Goal: Transaction & Acquisition: Purchase product/service

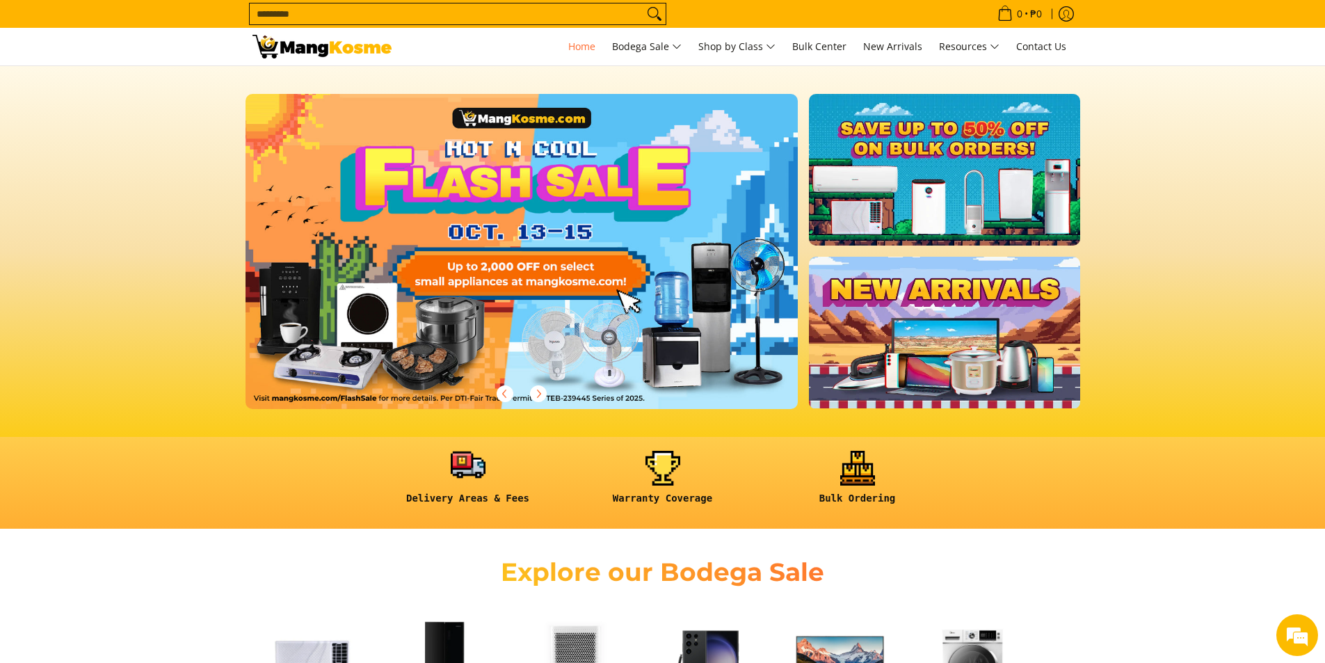
click at [489, 478] on link at bounding box center [468, 483] width 181 height 65
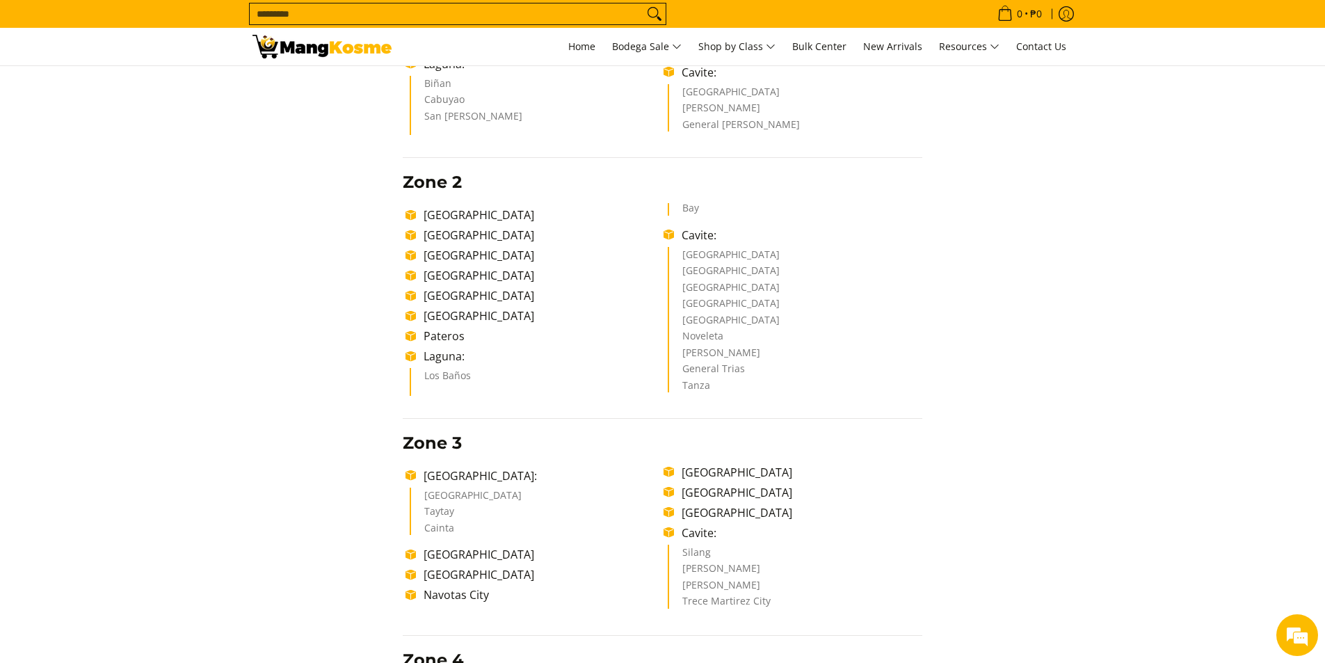
scroll to position [417, 0]
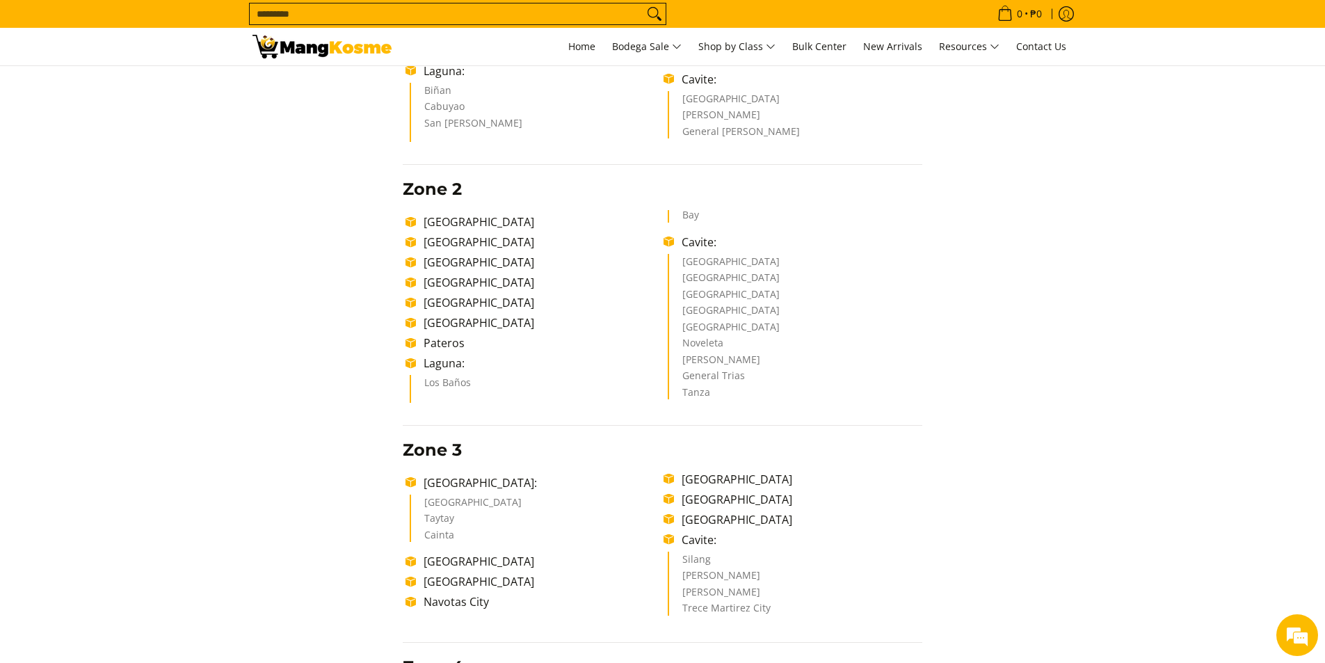
click at [435, 364] on li "Laguna:" at bounding box center [540, 363] width 247 height 17
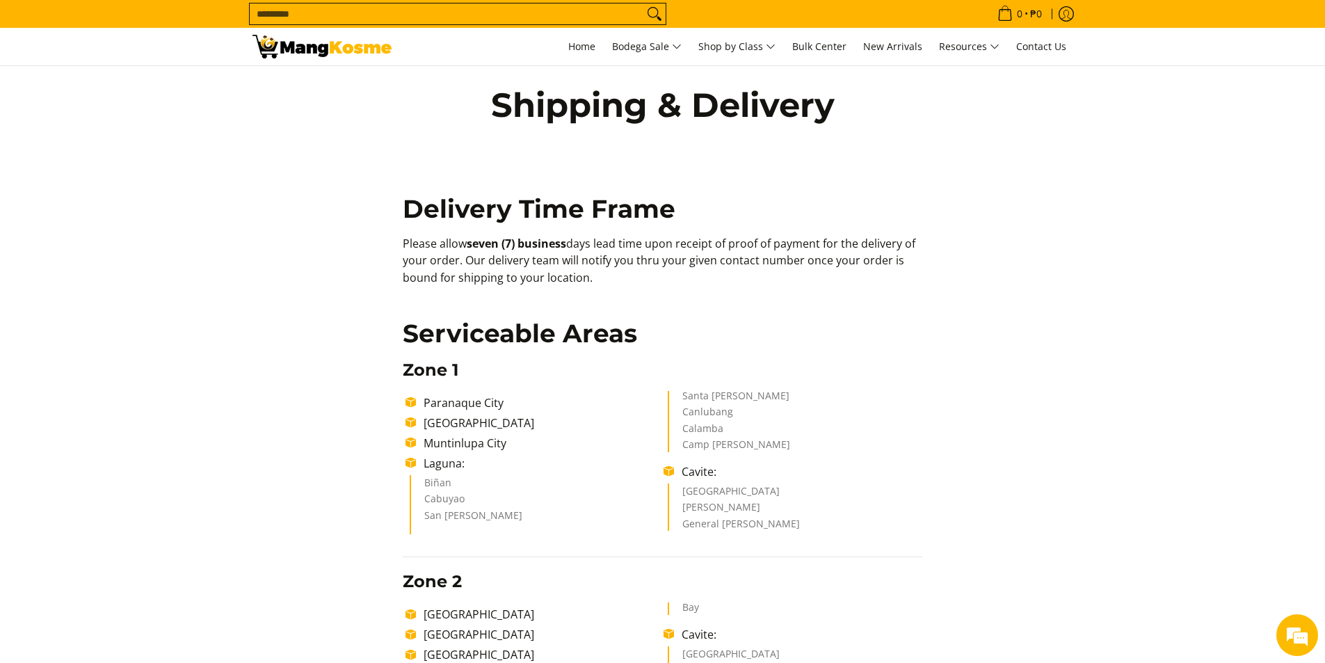
scroll to position [0, 0]
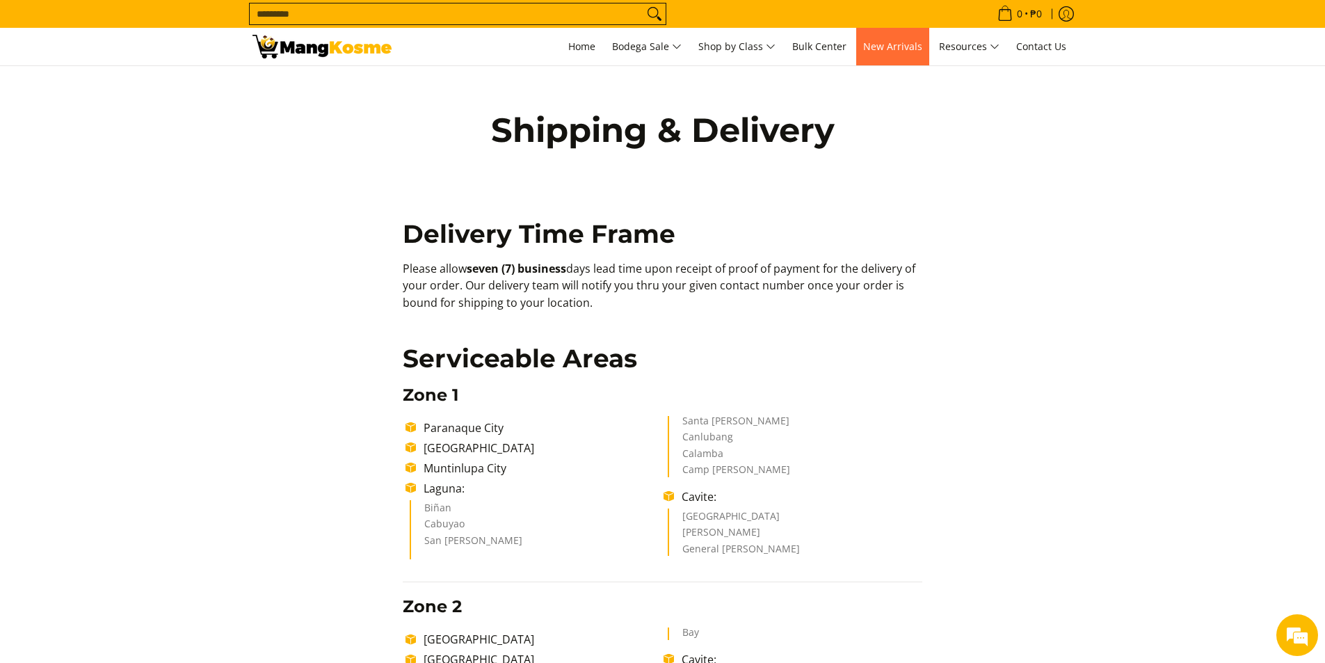
click at [878, 46] on span "New Arrivals" at bounding box center [892, 46] width 59 height 13
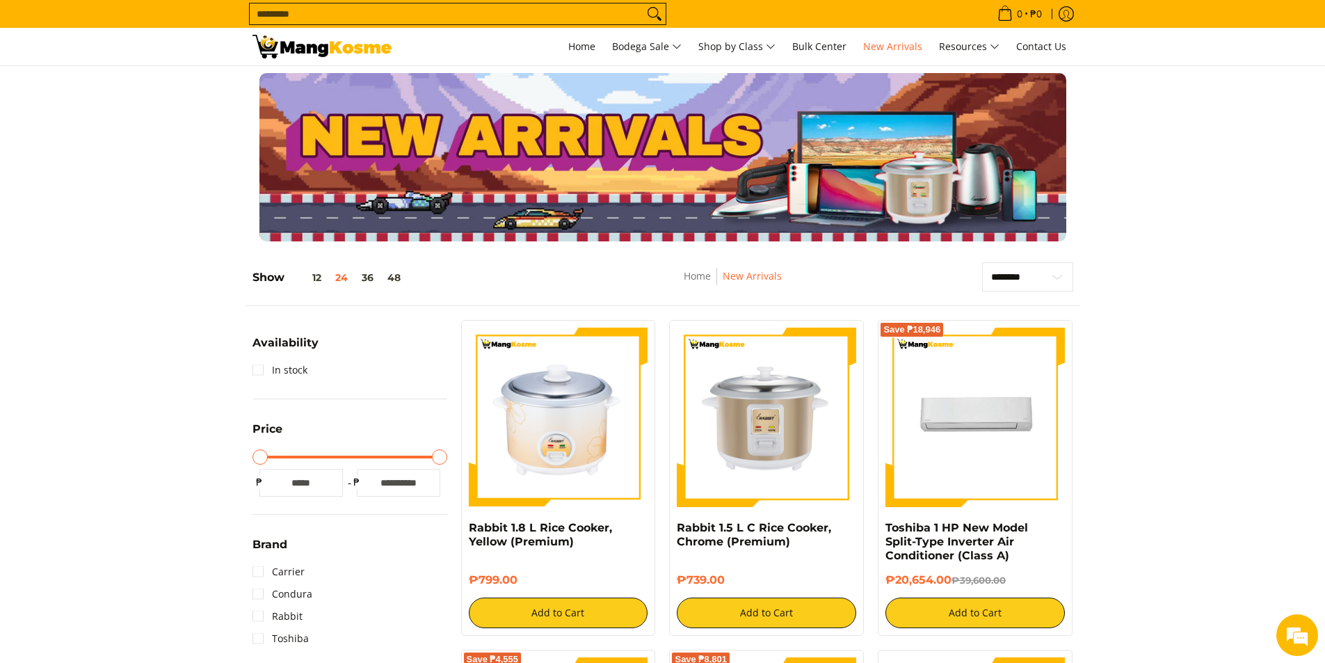
click at [413, 8] on input "Search..." at bounding box center [447, 13] width 394 height 21
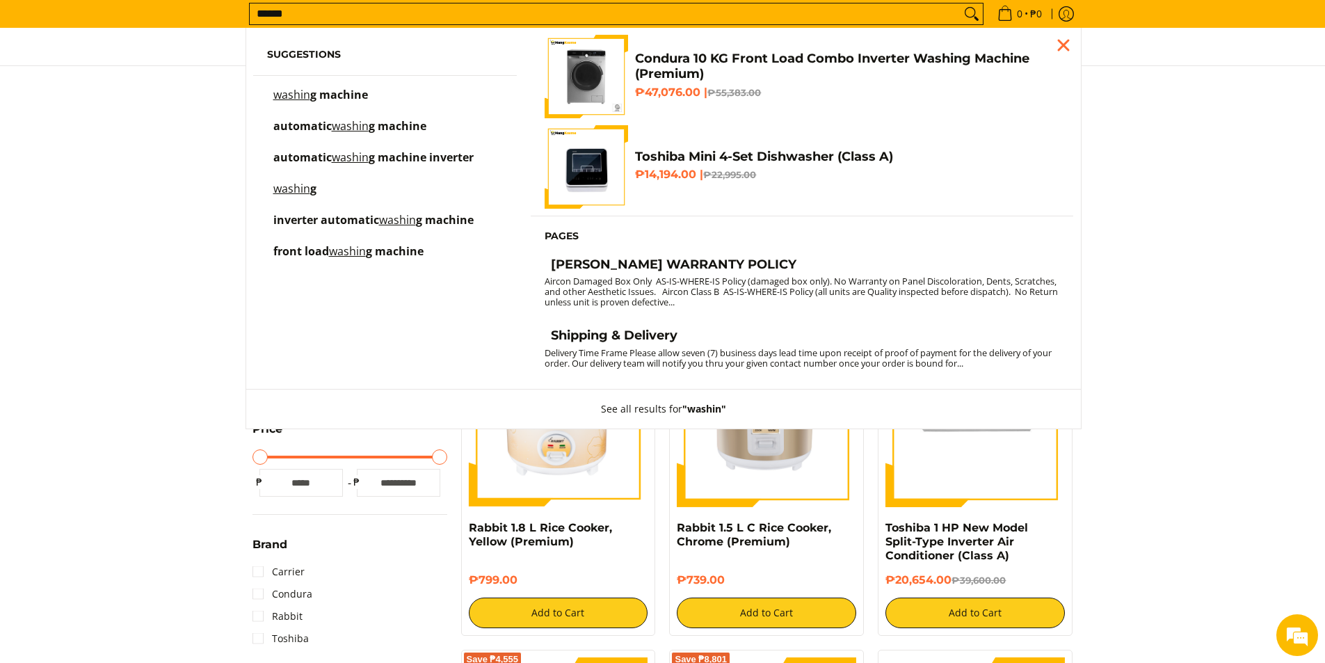
type input "******"
click at [392, 128] on span "g machine" at bounding box center [398, 125] width 58 height 15
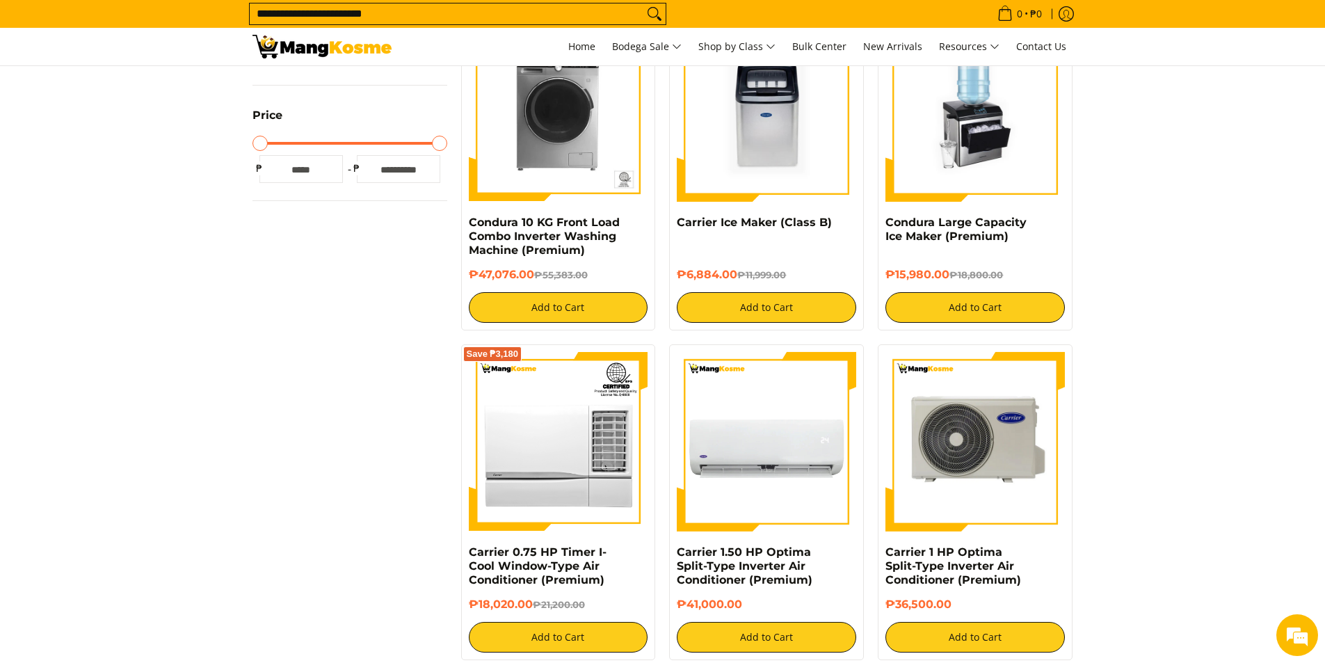
scroll to position [70, 0]
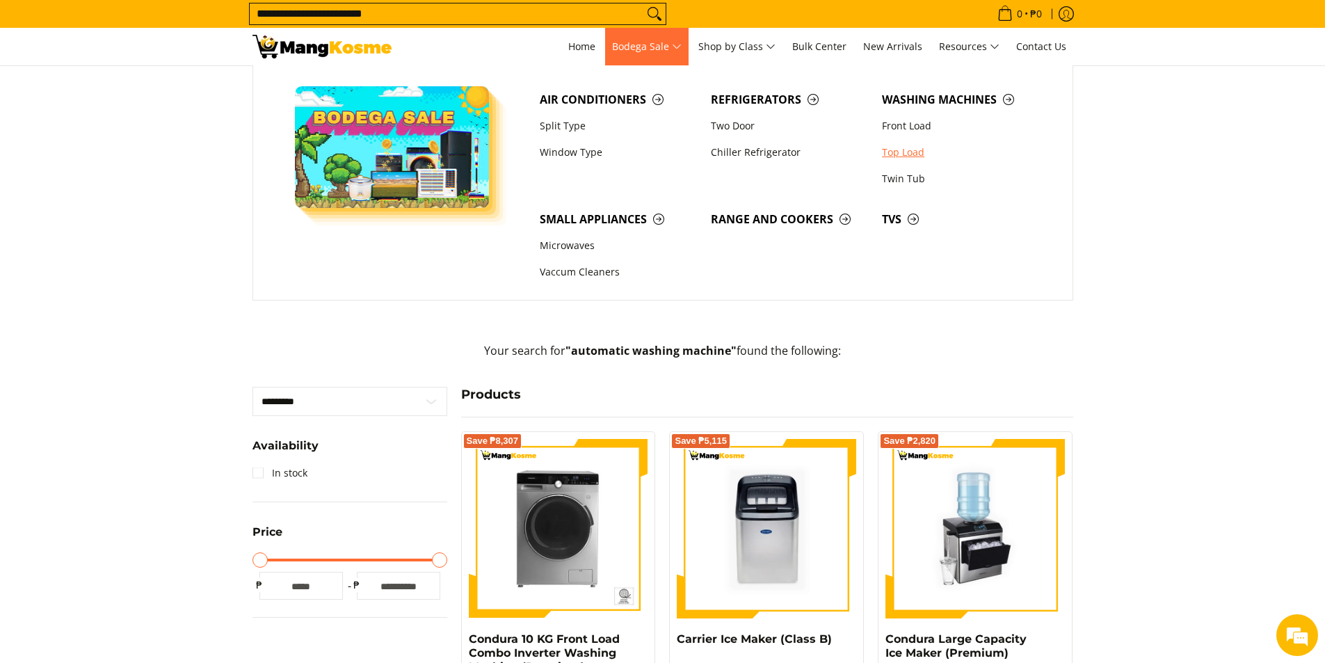
click at [897, 150] on link "Top Load" at bounding box center [960, 152] width 171 height 26
